Goal: Navigation & Orientation: Find specific page/section

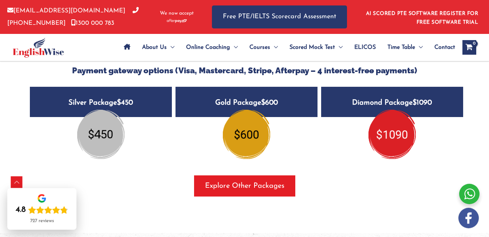
scroll to position [1224, 0]
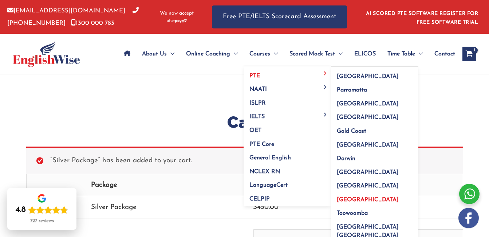
click at [351, 200] on span "[GEOGRAPHIC_DATA]" at bounding box center [368, 200] width 62 height 6
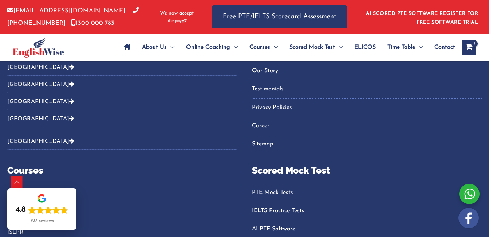
scroll to position [696, 0]
